Goal: Navigation & Orientation: Find specific page/section

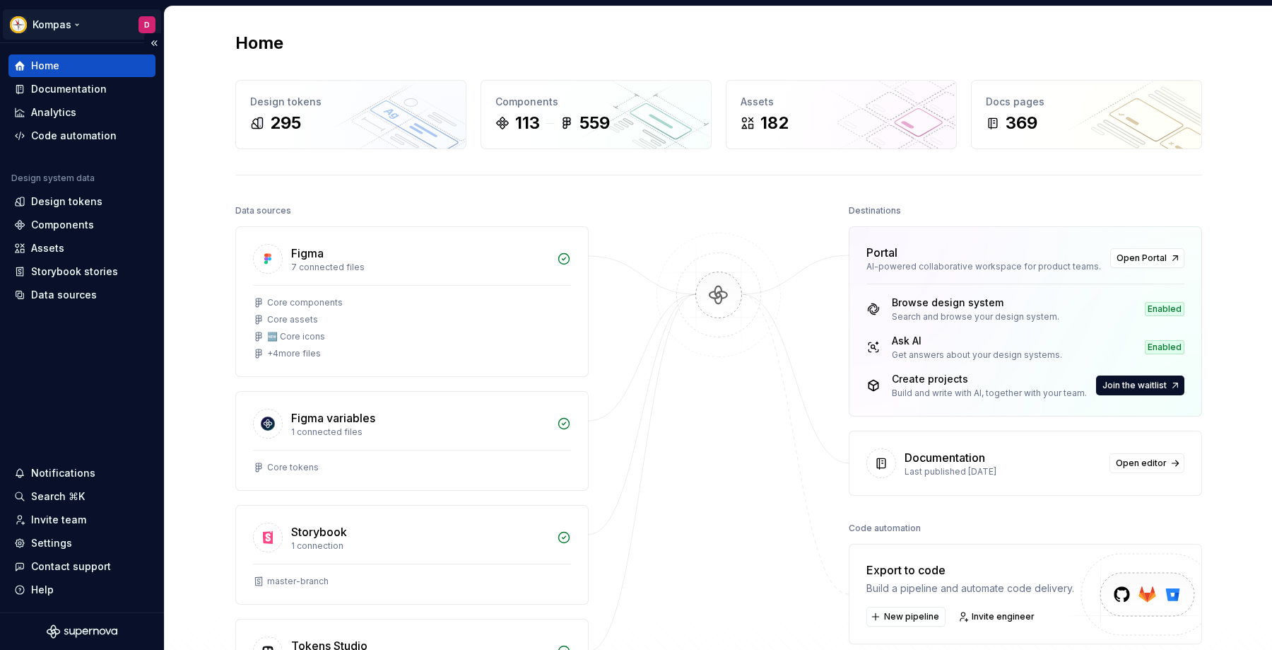
click at [148, 24] on html "Kompas D Home Documentation Analytics Code automation Design system data Design…" at bounding box center [636, 325] width 1272 height 650
click at [104, 30] on html "Kompas D Home Documentation Analytics Code automation Design system data Design…" at bounding box center [636, 325] width 1272 height 650
click at [63, 20] on html "Kompas D Home Documentation Analytics Code automation Design system data Design…" at bounding box center [636, 325] width 1272 height 650
click at [128, 360] on html "Kompas D Home Documentation Analytics Code automation Design system data Design…" at bounding box center [636, 325] width 1272 height 650
click at [68, 205] on div "Design tokens" at bounding box center [66, 201] width 71 height 14
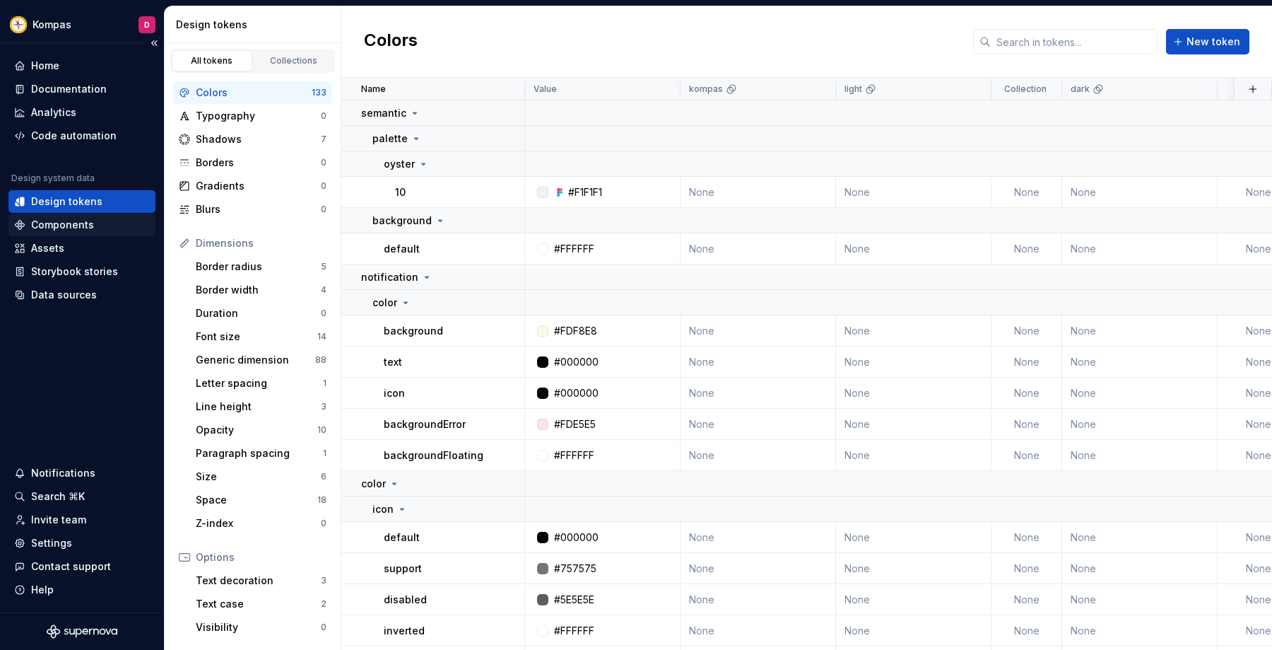
click at [75, 227] on div "Components" at bounding box center [62, 225] width 63 height 14
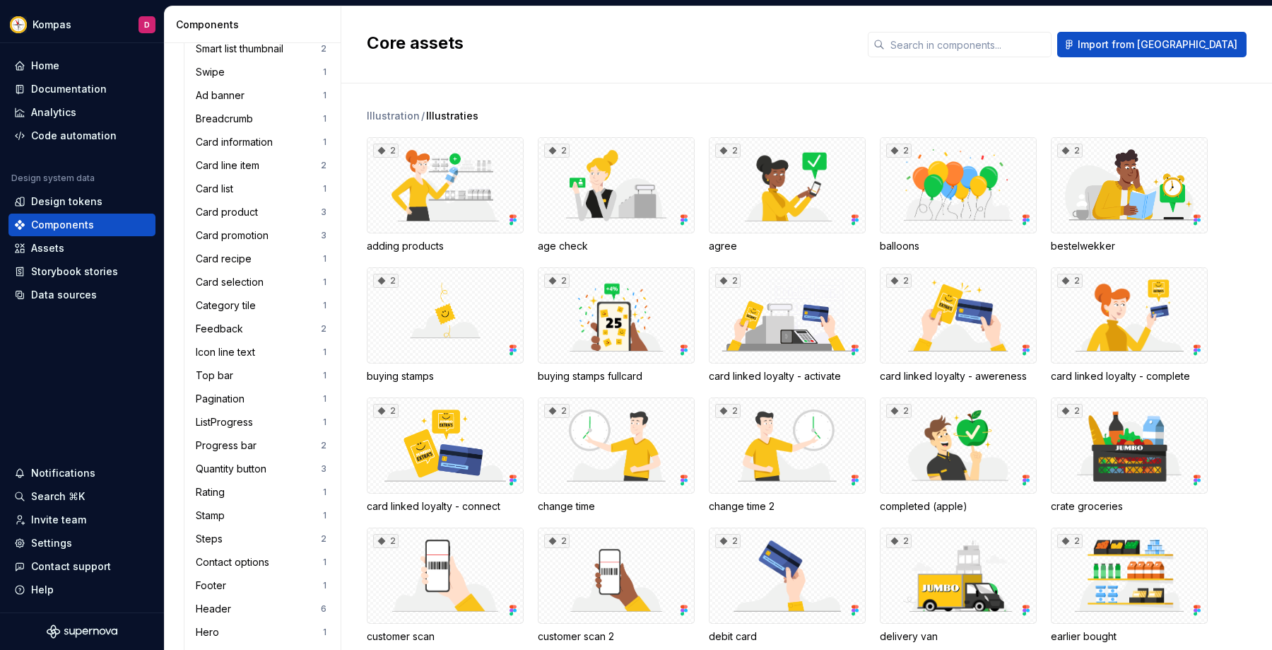
scroll to position [1466, 0]
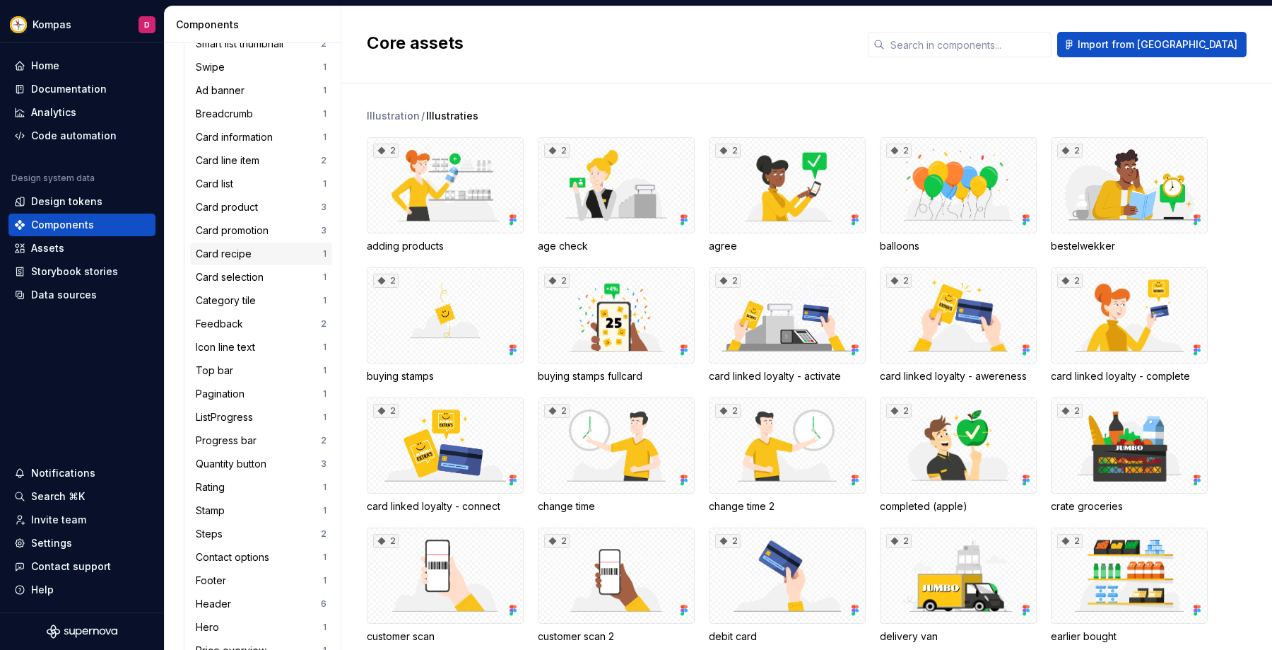
click at [232, 254] on div "Card recipe" at bounding box center [226, 254] width 61 height 14
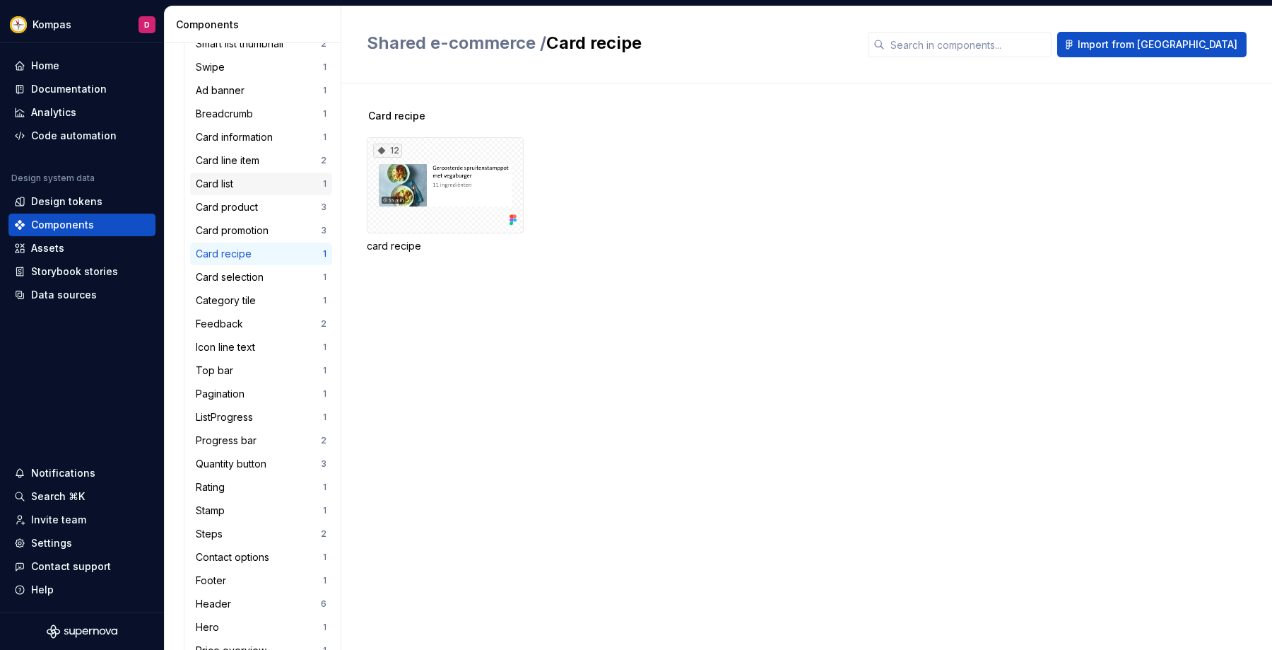
click at [232, 172] on div "Card list 1" at bounding box center [261, 183] width 142 height 23
